Goal: Task Accomplishment & Management: Manage account settings

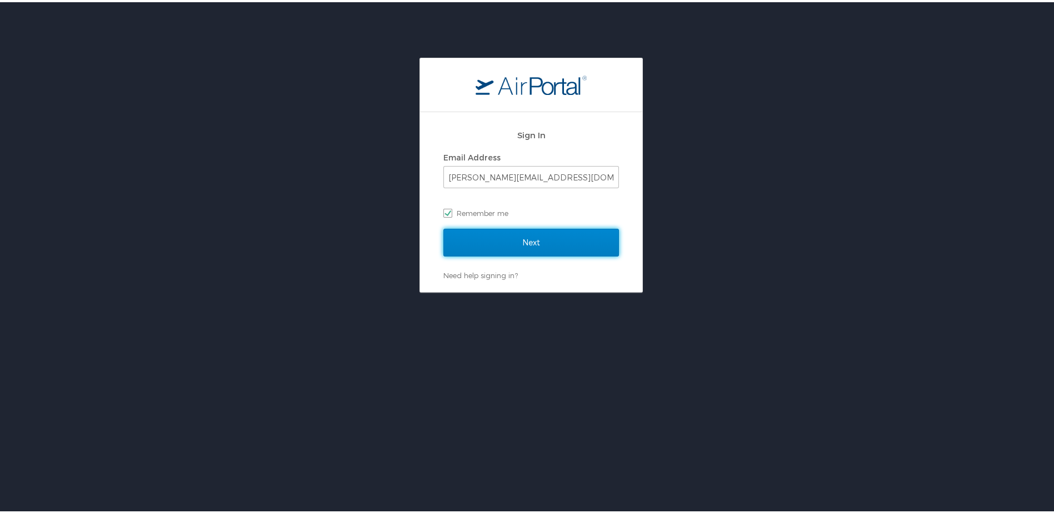
click at [526, 242] on input "Next" at bounding box center [531, 241] width 176 height 28
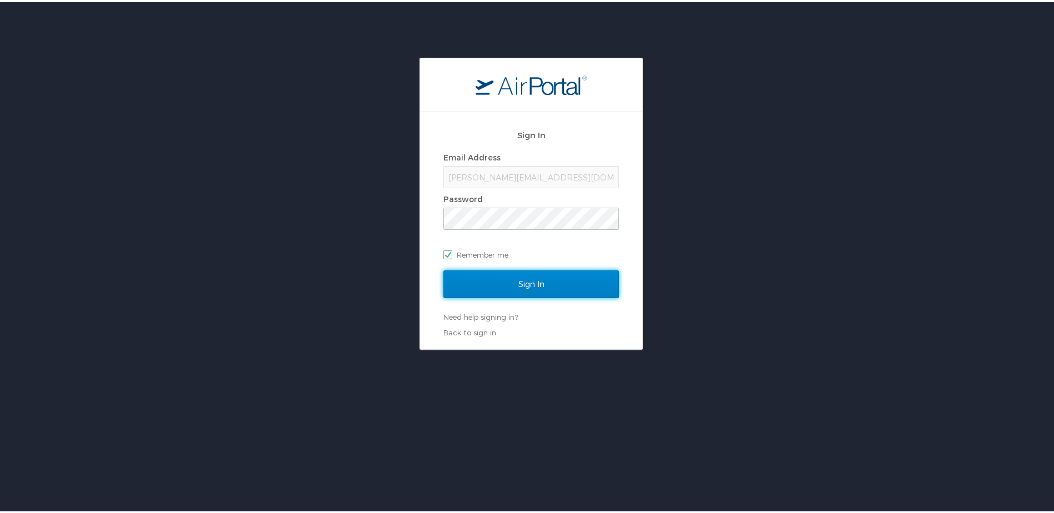
click at [526, 280] on input "Sign In" at bounding box center [531, 282] width 176 height 28
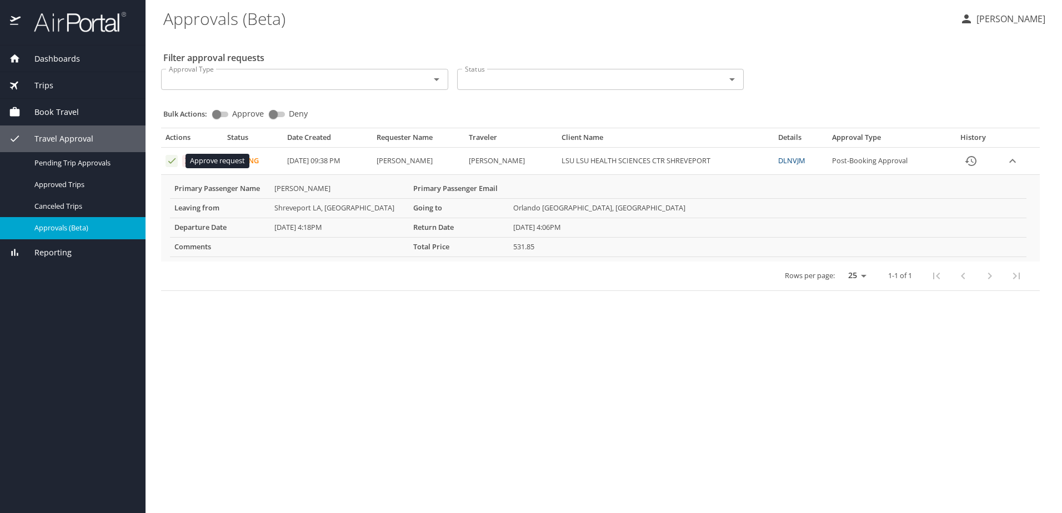
click at [172, 163] on icon "Approval table" at bounding box center [172, 161] width 11 height 11
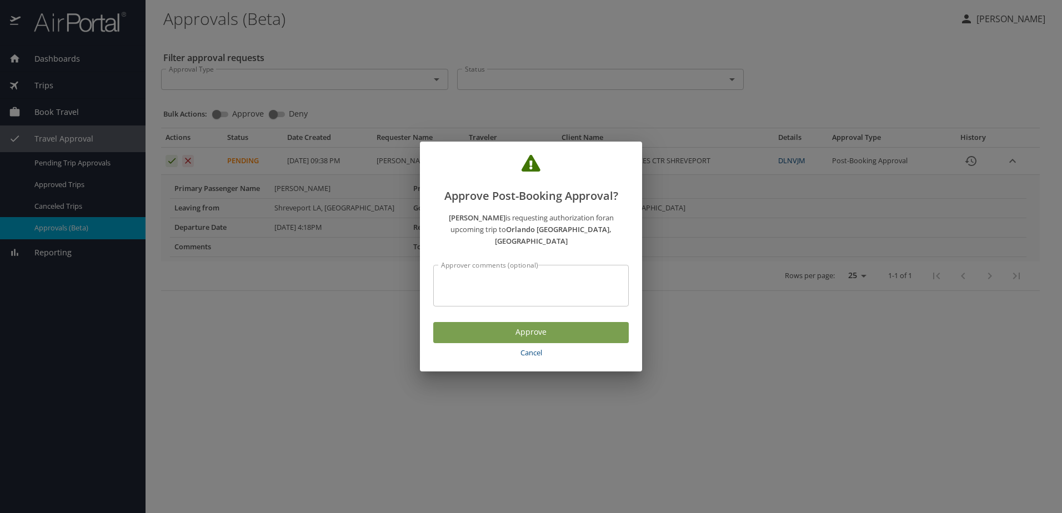
click at [533, 326] on span "Approve" at bounding box center [531, 332] width 178 height 14
